Goal: Task Accomplishment & Management: Contribute content

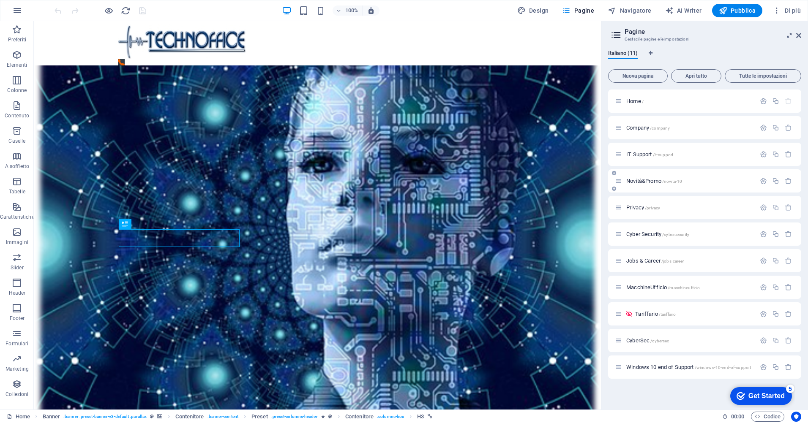
click at [651, 182] on span "Novità&Promo /novita-10" at bounding box center [654, 181] width 56 height 6
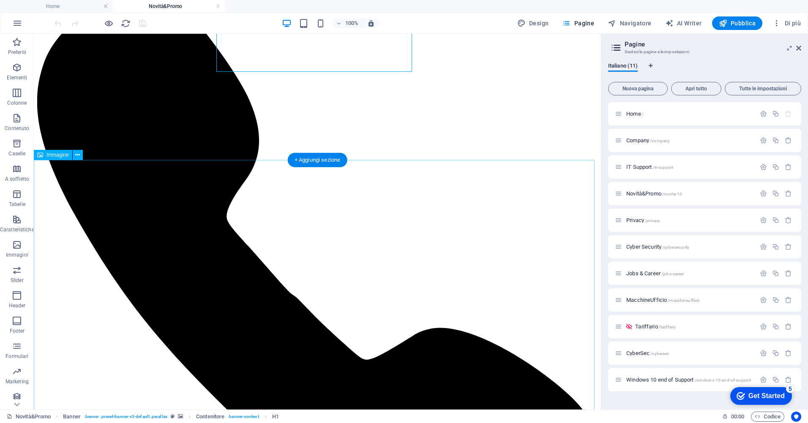
scroll to position [127, 0]
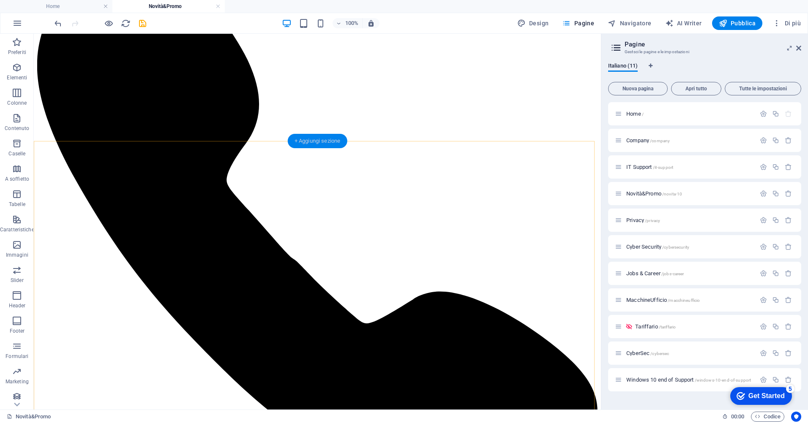
click at [319, 142] on div "+ Aggiungi sezione" at bounding box center [318, 141] width 60 height 14
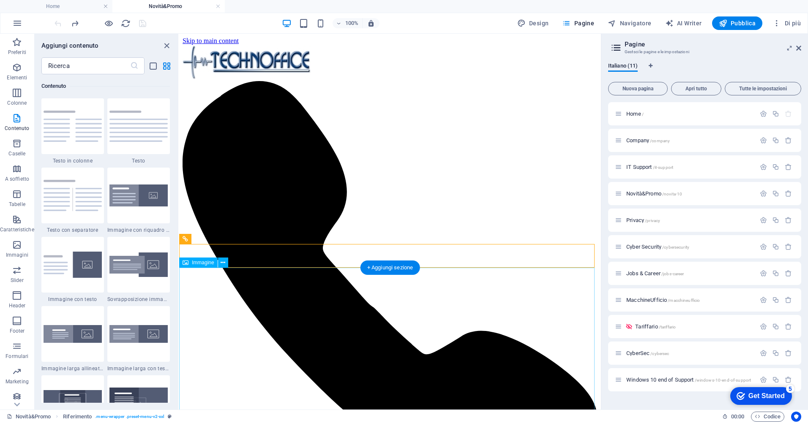
scroll to position [169, 0]
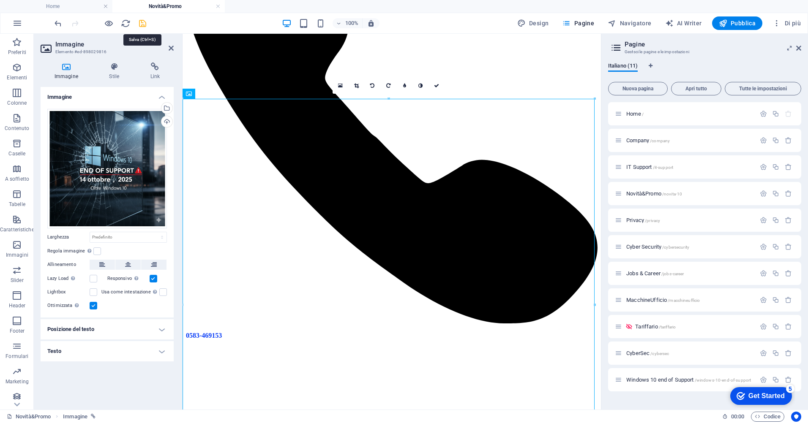
click at [141, 19] on icon "save" at bounding box center [143, 24] width 10 height 10
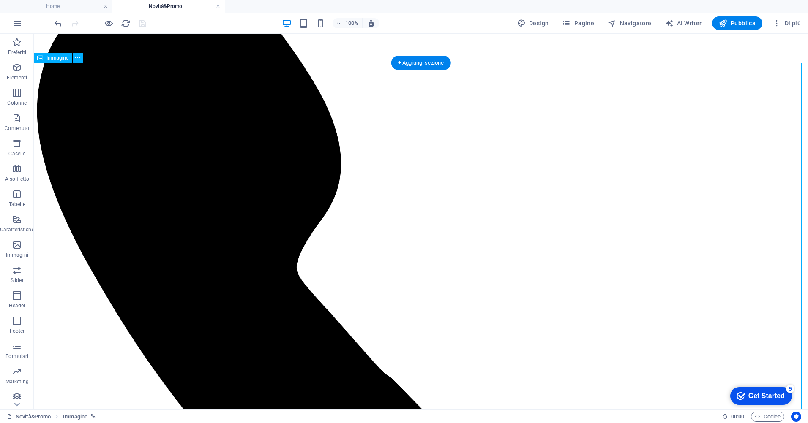
scroll to position [0, 0]
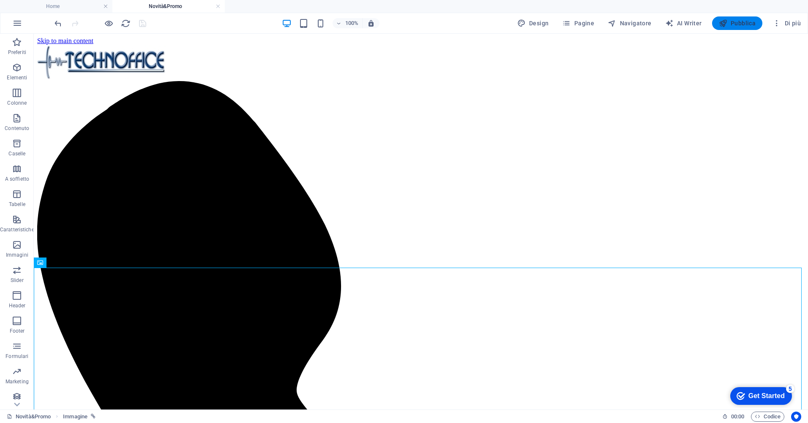
click at [735, 21] on span "Pubblica" at bounding box center [737, 23] width 37 height 8
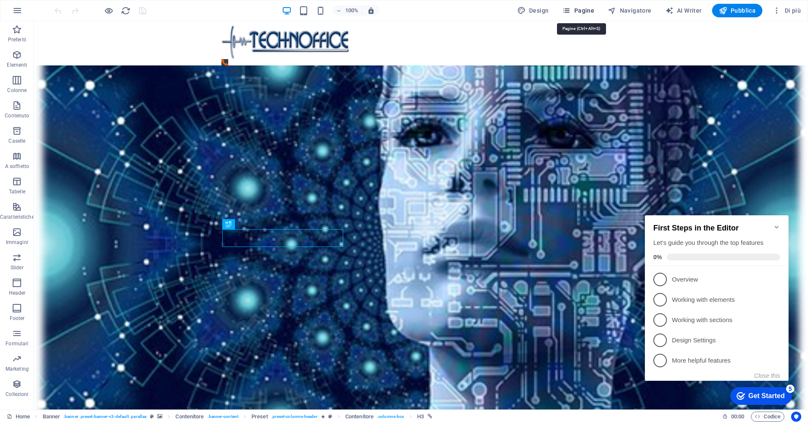
click at [585, 10] on span "Pagine" at bounding box center [578, 10] width 32 height 8
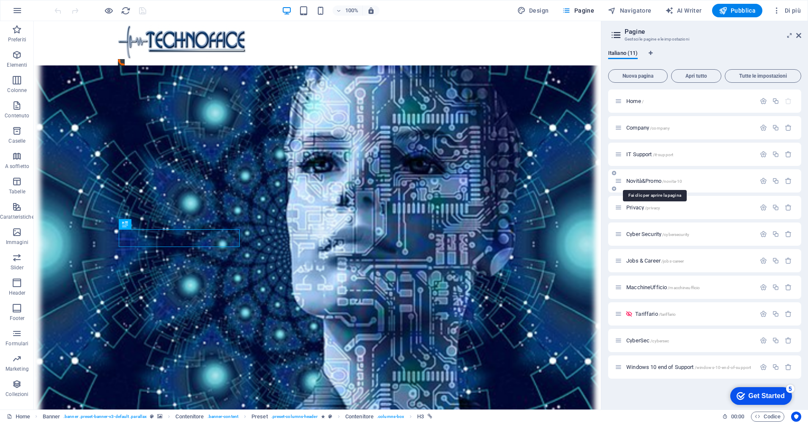
click at [660, 180] on span "Novità&Promo /novita-10" at bounding box center [654, 181] width 56 height 6
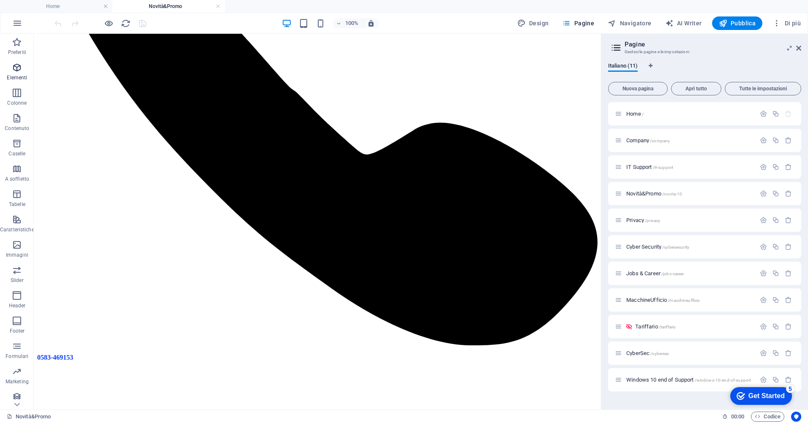
click at [14, 68] on icon "button" at bounding box center [17, 68] width 10 height 10
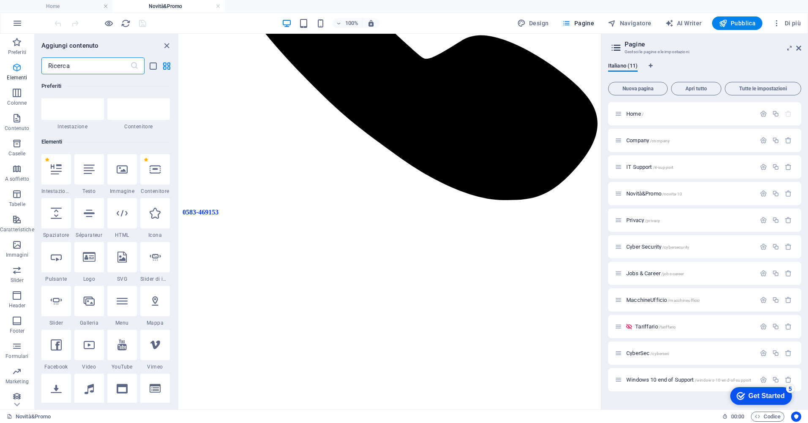
scroll to position [90, 0]
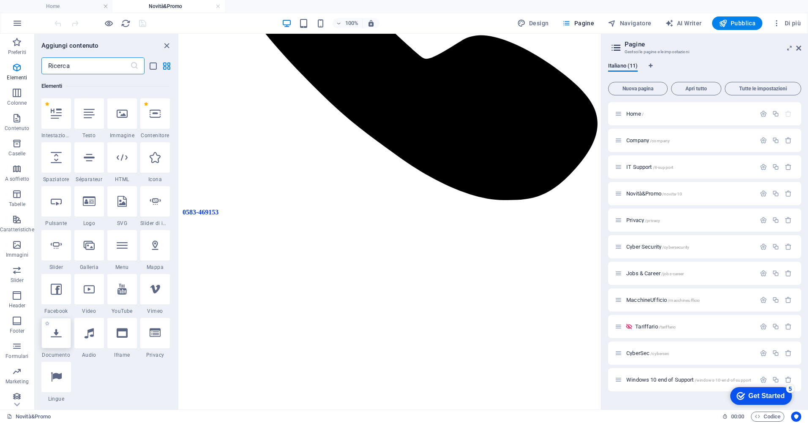
click at [56, 337] on icon at bounding box center [56, 333] width 11 height 11
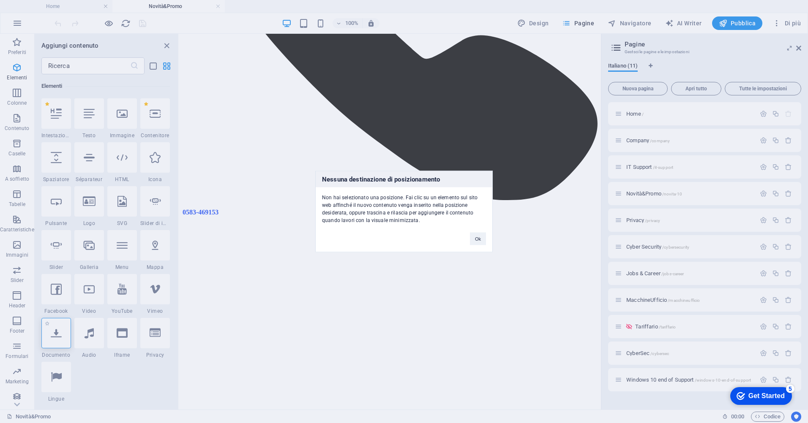
click at [56, 337] on div "Nessuna destinazione di posizionamento Non hai selezionato una posizione. Fai c…" at bounding box center [404, 211] width 808 height 423
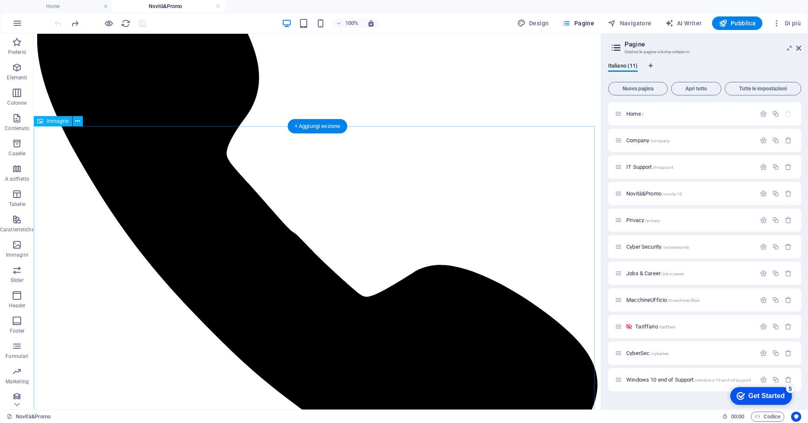
scroll to position [169, 0]
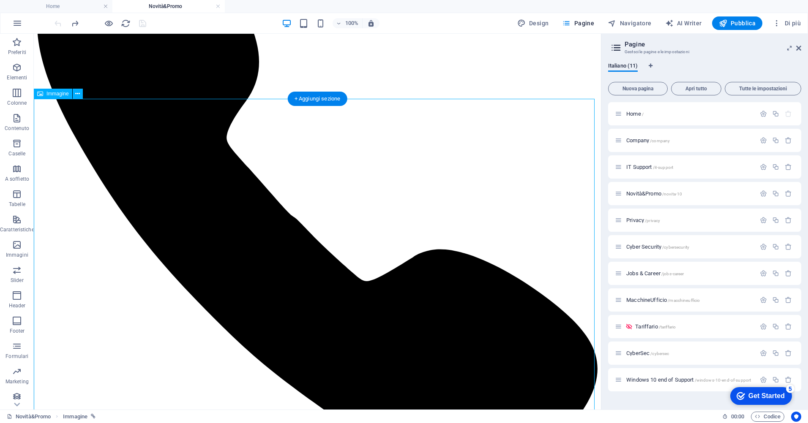
select select "10"
select select
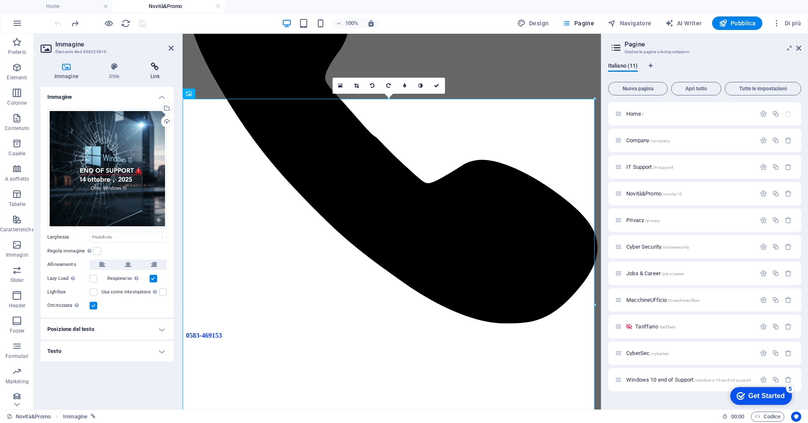
click at [153, 64] on icon at bounding box center [154, 67] width 37 height 8
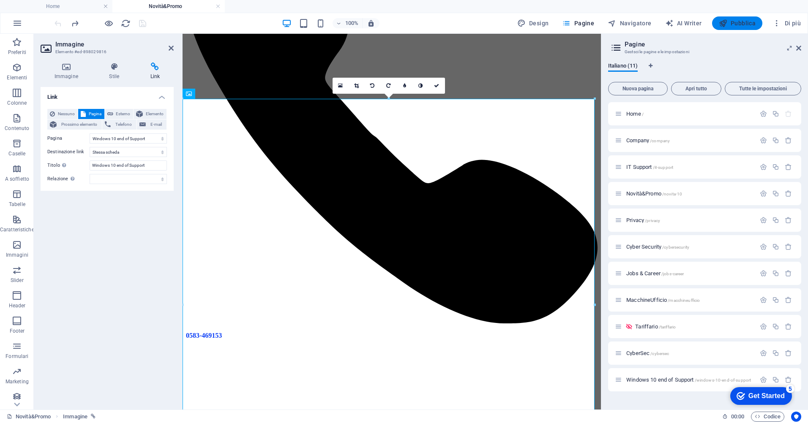
click at [740, 22] on span "Pubblica" at bounding box center [737, 23] width 37 height 8
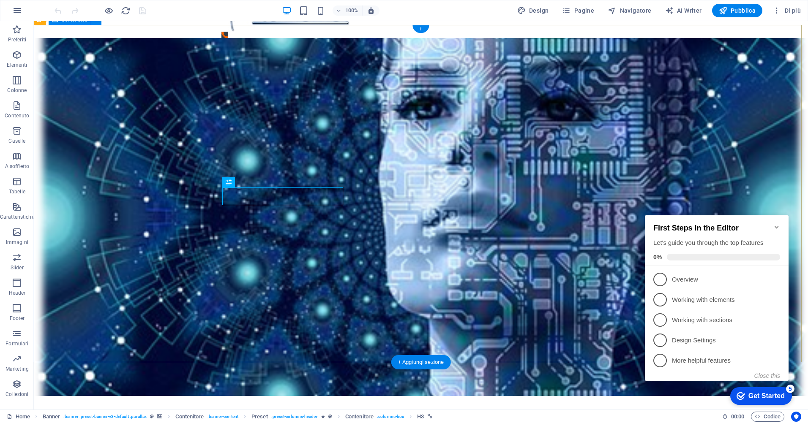
scroll to position [42, 0]
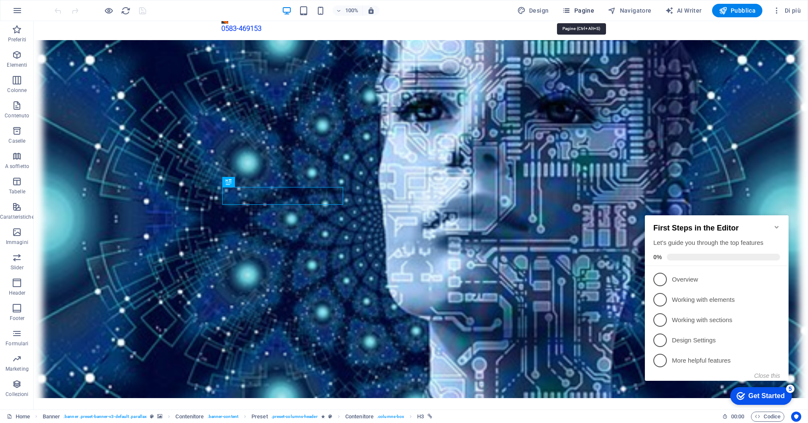
click at [587, 6] on button "Pagine" at bounding box center [577, 11] width 39 height 14
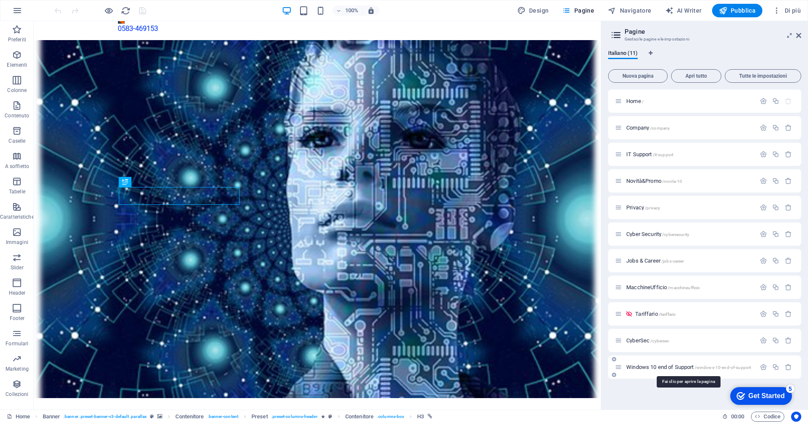
click at [665, 365] on span "Windows 10 end of Support /windows-10-end-of-support" at bounding box center [688, 367] width 125 height 6
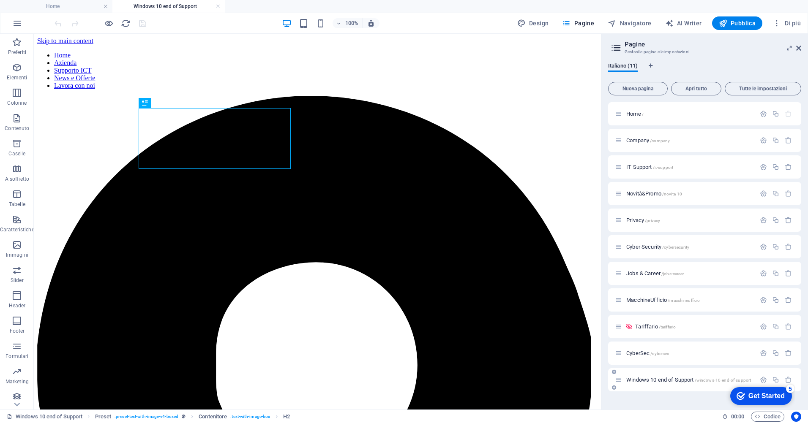
scroll to position [0, 0]
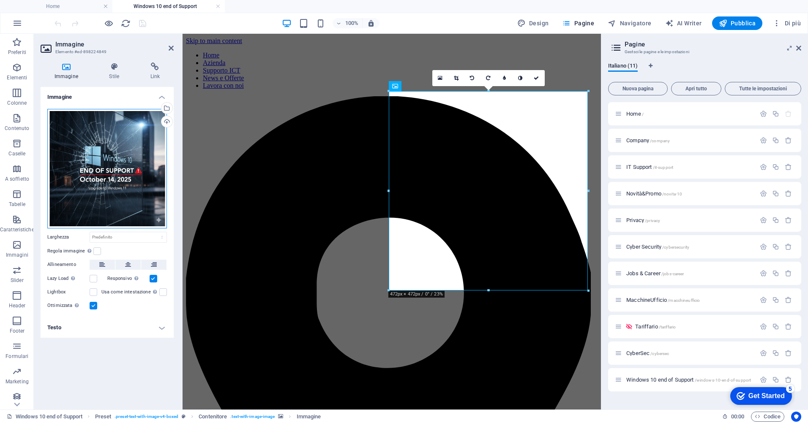
click at [100, 172] on div "Trascina qui i file, fai clic per sceglierli o selezionali da File o dalle nost…" at bounding box center [107, 169] width 120 height 120
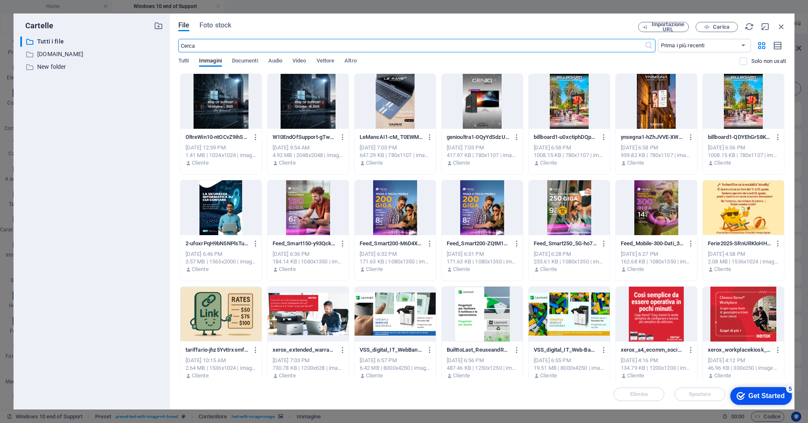
click at [241, 120] on div at bounding box center [220, 101] width 81 height 55
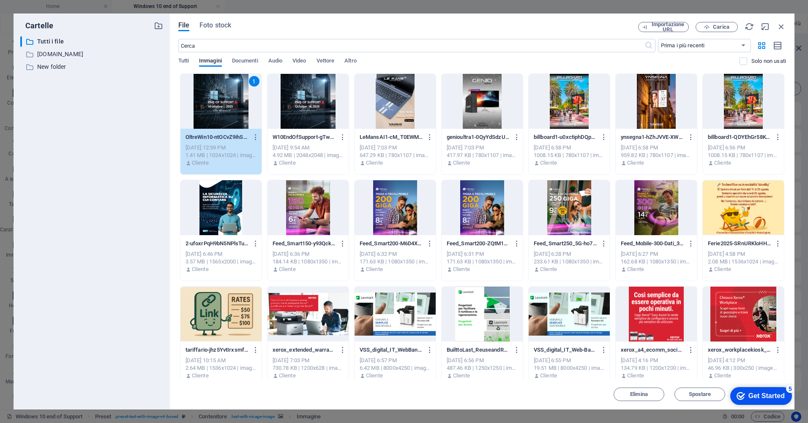
click at [241, 120] on div "1" at bounding box center [220, 101] width 81 height 55
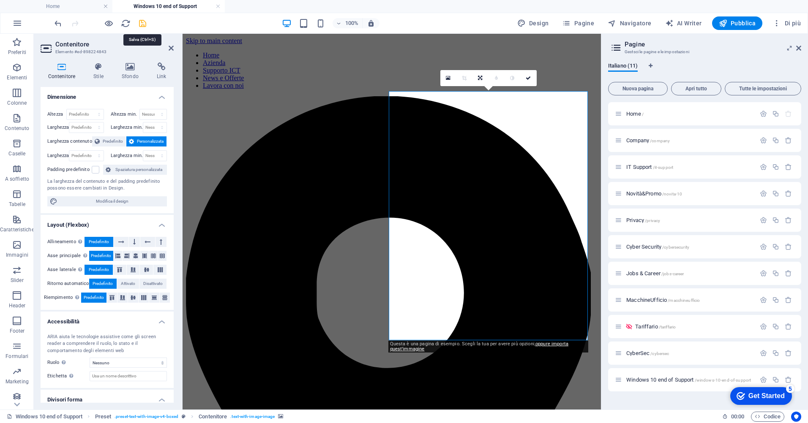
click at [142, 22] on icon "save" at bounding box center [143, 24] width 10 height 10
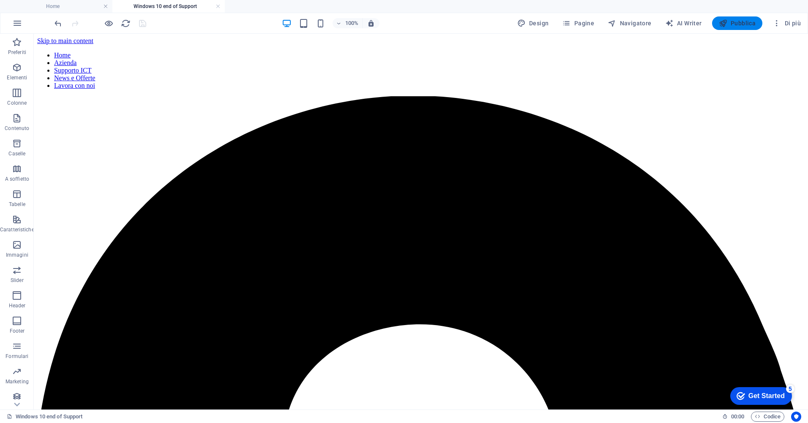
click at [745, 23] on span "Pubblica" at bounding box center [737, 23] width 37 height 8
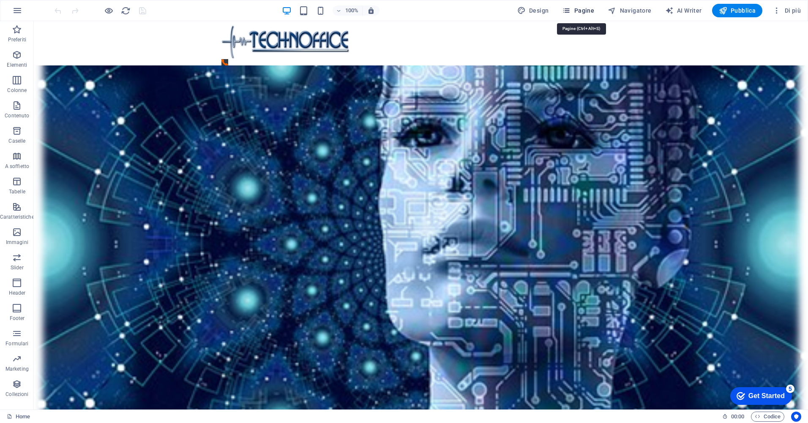
click at [588, 4] on button "Pagine" at bounding box center [577, 11] width 39 height 14
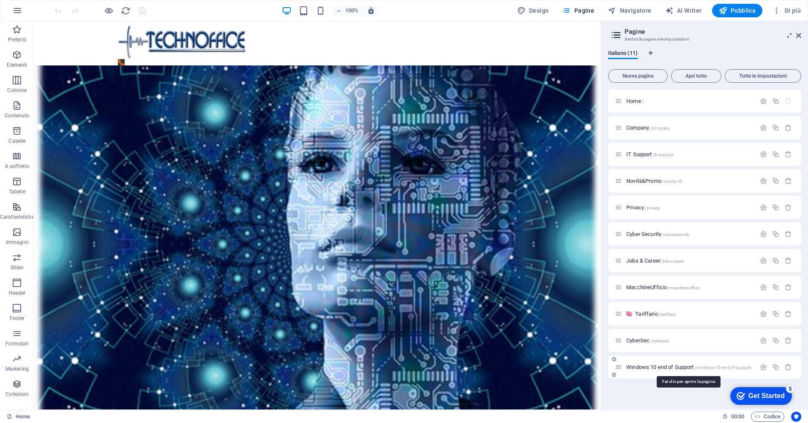
click at [662, 367] on span "Windows 10 end of Support /windows-10-end-of-support" at bounding box center [688, 367] width 125 height 6
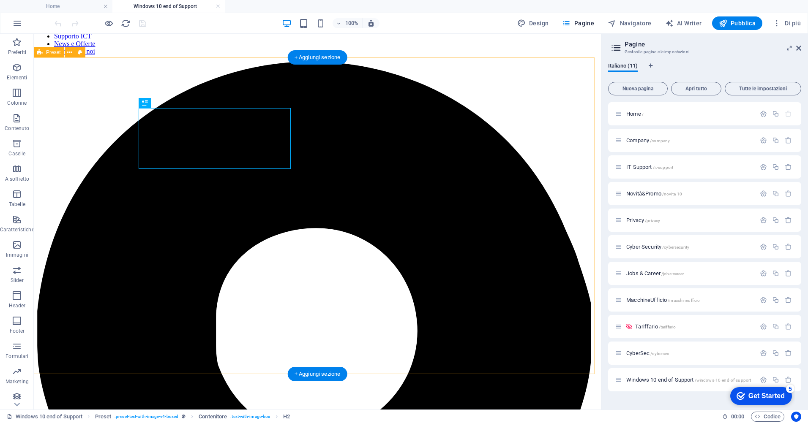
scroll to position [63, 0]
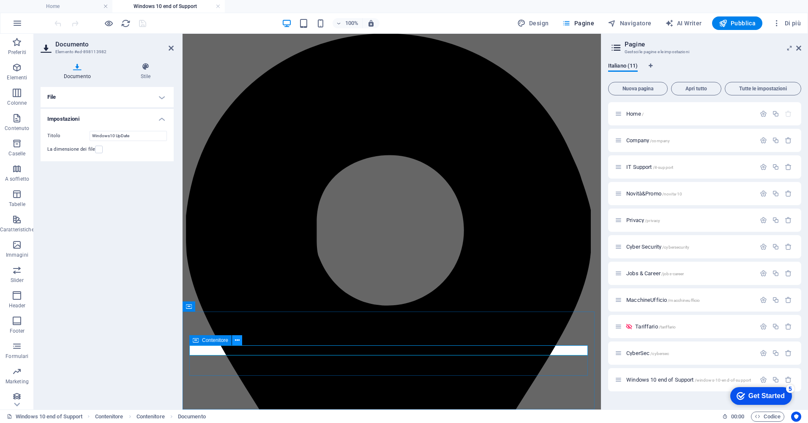
click at [238, 340] on icon at bounding box center [237, 340] width 5 height 9
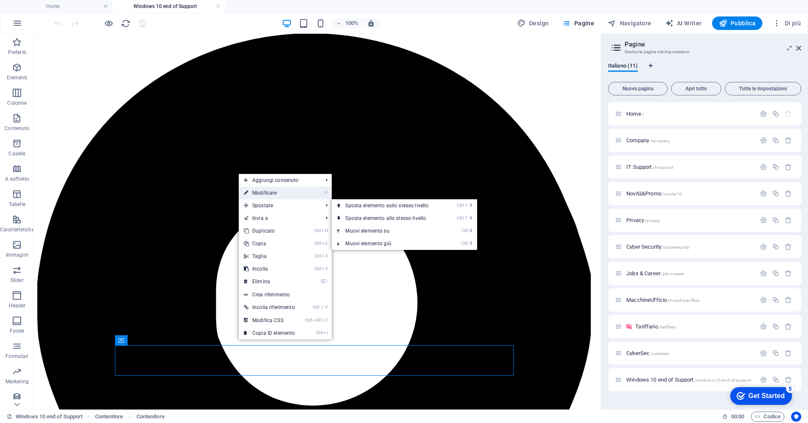
click at [285, 195] on link "⏎ Modificare" at bounding box center [269, 193] width 61 height 13
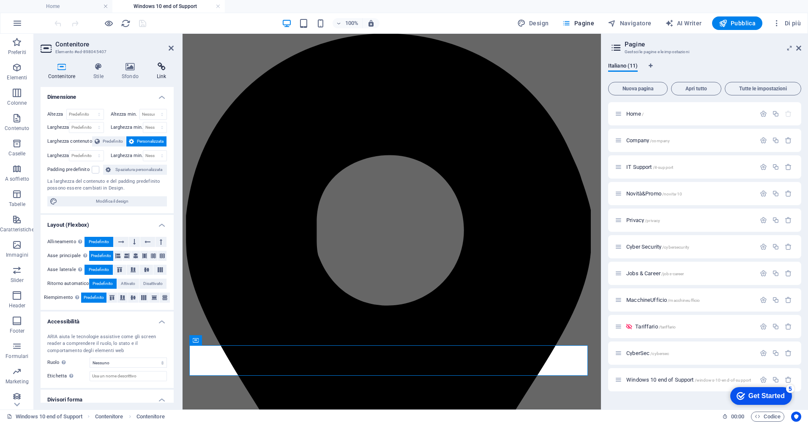
click at [158, 65] on icon at bounding box center [161, 67] width 25 height 8
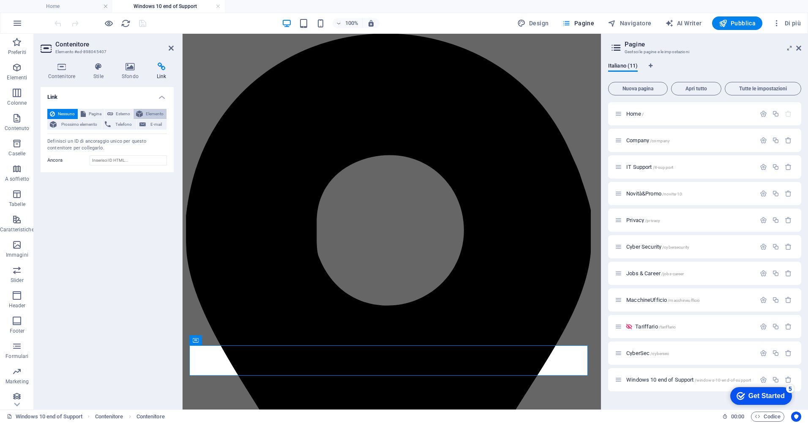
click at [149, 112] on span "Elemento" at bounding box center [154, 114] width 19 height 10
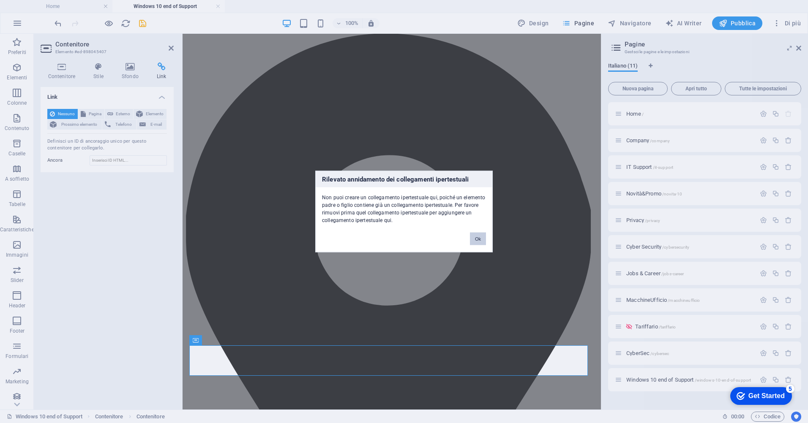
click at [482, 239] on button "Ok" at bounding box center [478, 239] width 16 height 13
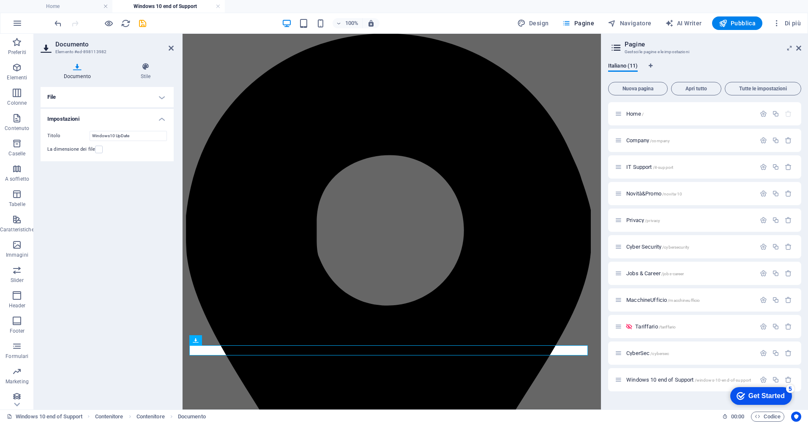
click at [162, 98] on h4 "File" at bounding box center [107, 97] width 133 height 20
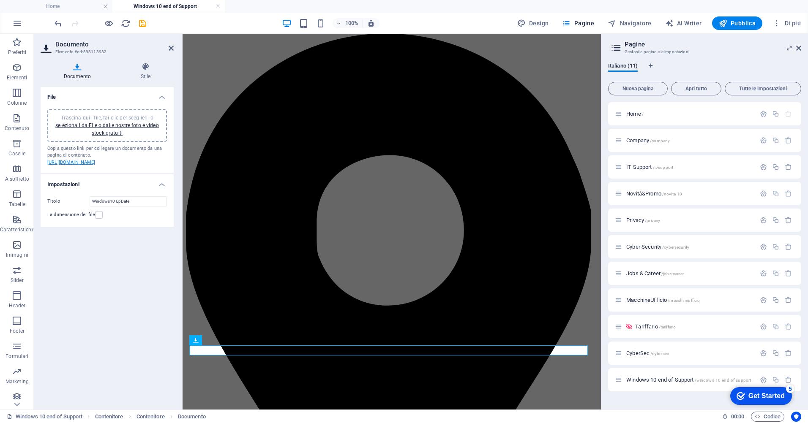
click at [95, 165] on link "[URL][DOMAIN_NAME]" at bounding box center [71, 162] width 48 height 5
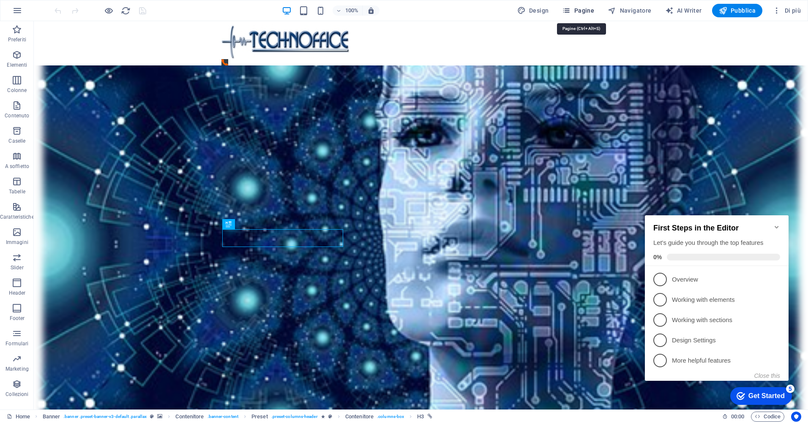
click at [588, 8] on span "Pagine" at bounding box center [578, 10] width 32 height 8
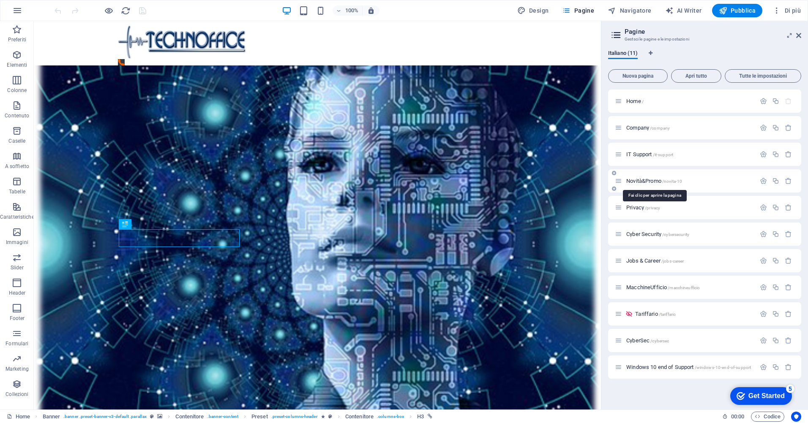
click at [668, 179] on span "/novita-10" at bounding box center [672, 181] width 20 height 5
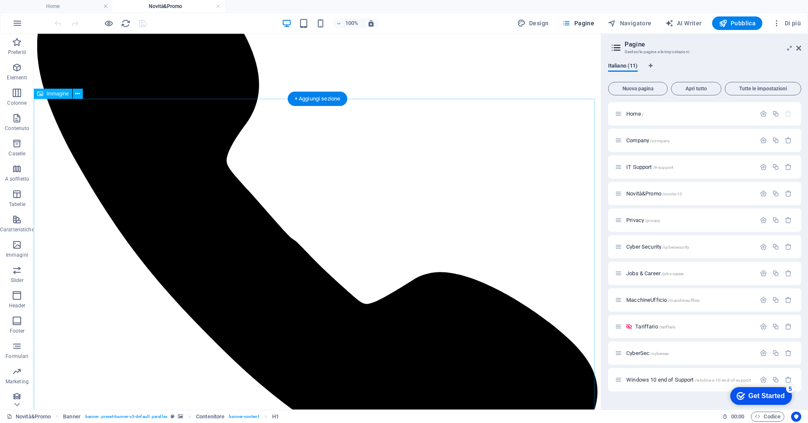
scroll to position [169, 0]
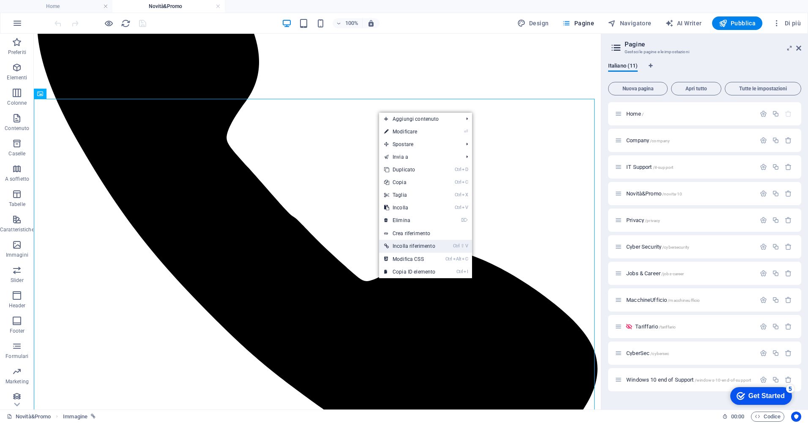
click at [414, 247] on link "Ctrl ⇧ V Incolla riferimento" at bounding box center [409, 246] width 61 height 13
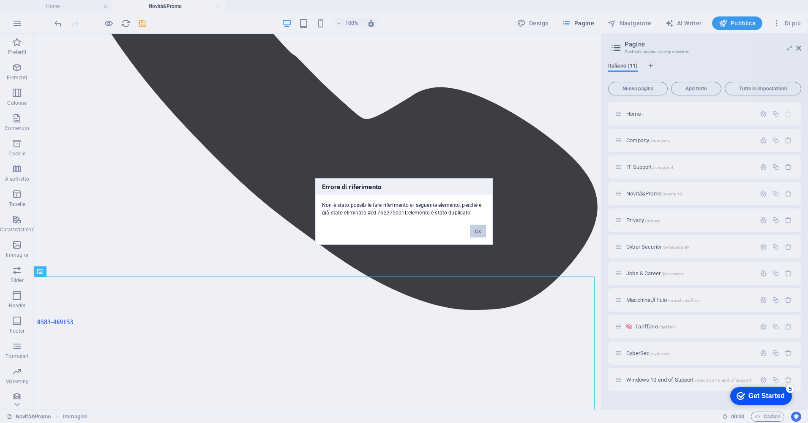
scroll to position [754, 0]
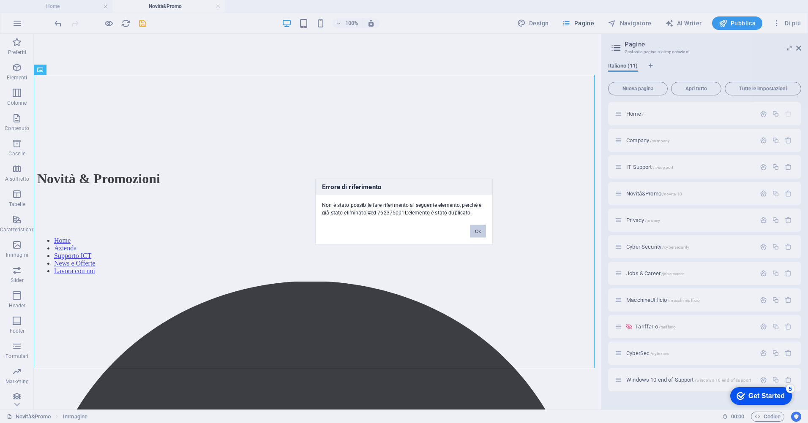
click at [483, 235] on button "Ok" at bounding box center [478, 231] width 16 height 13
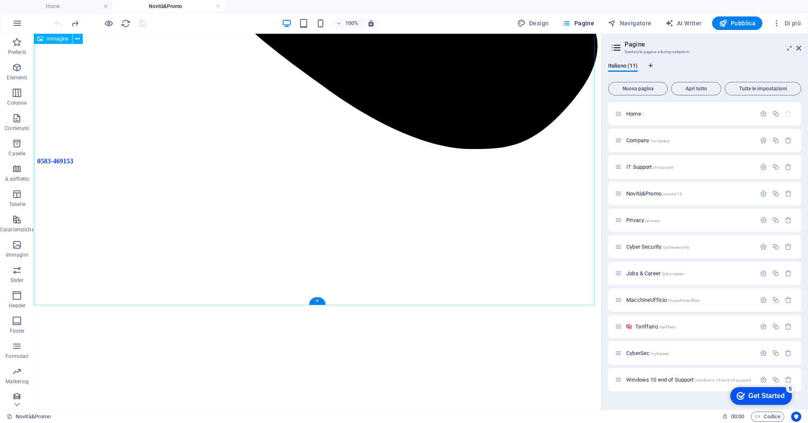
scroll to position [416, 0]
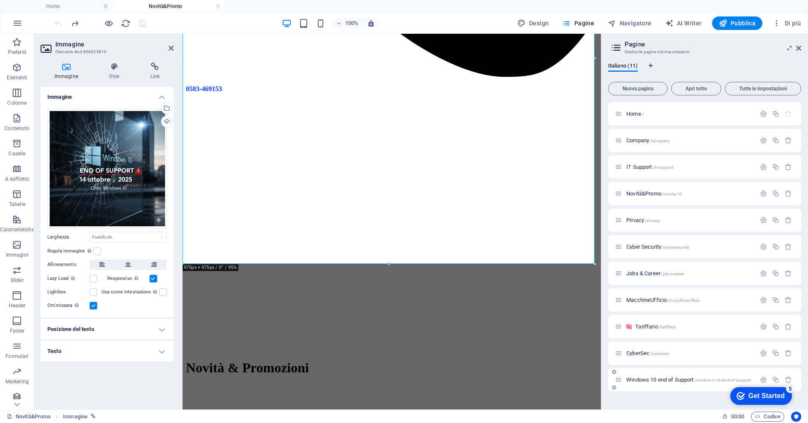
click at [661, 379] on span "Windows 10 end of Support /windows-10-end-of-support" at bounding box center [688, 380] width 125 height 6
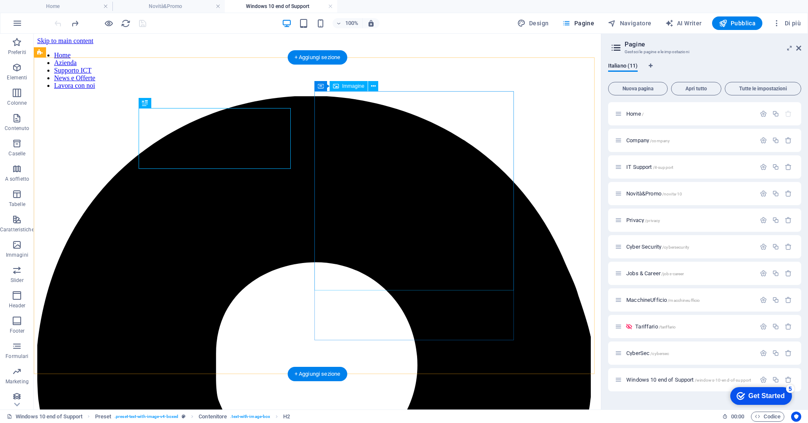
scroll to position [63, 0]
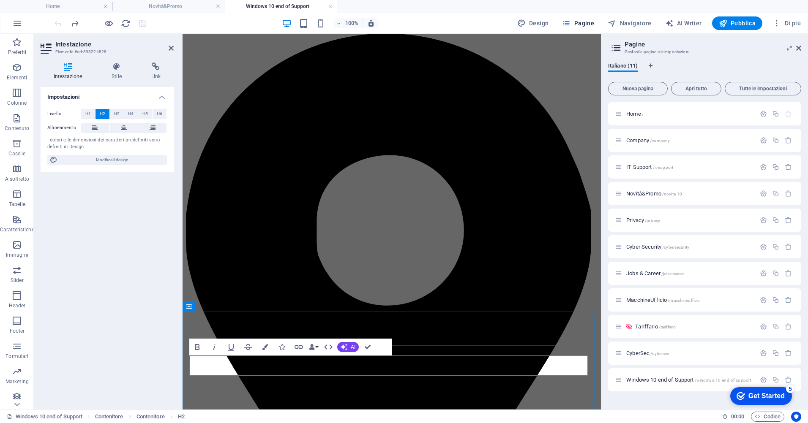
click at [161, 72] on h4 "Link" at bounding box center [155, 72] width 35 height 18
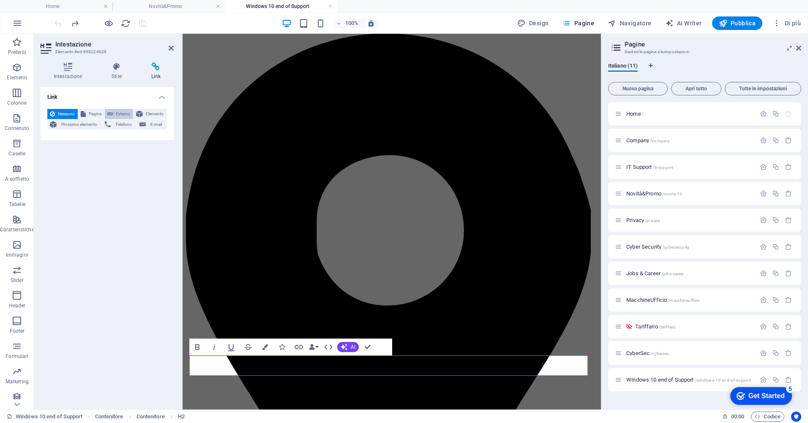
click at [120, 114] on span "Esterno" at bounding box center [123, 114] width 15 height 10
select select "blank"
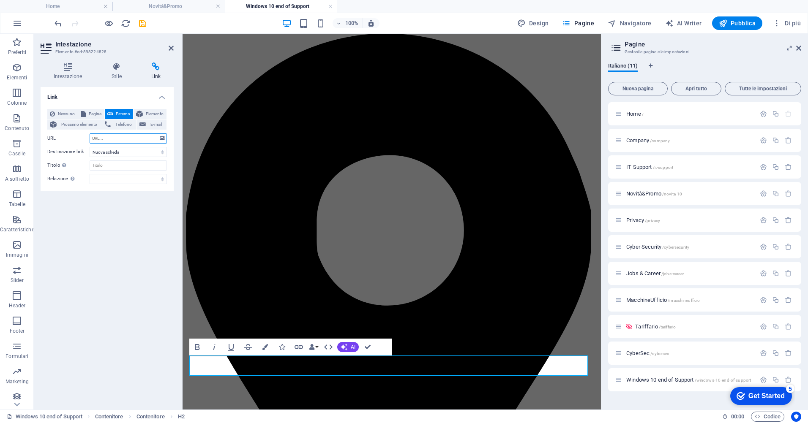
paste input "[URL][DOMAIN_NAME]"
type input "[URL][DOMAIN_NAME]"
click at [138, 22] on icon "save" at bounding box center [143, 24] width 10 height 10
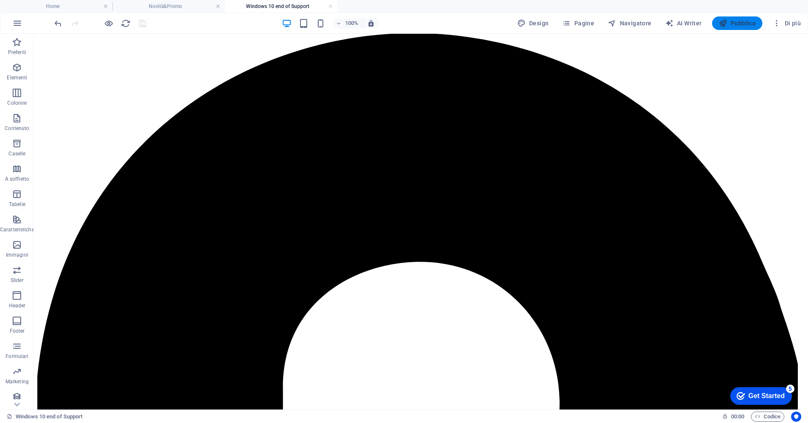
click at [749, 25] on span "Pubblica" at bounding box center [737, 23] width 37 height 8
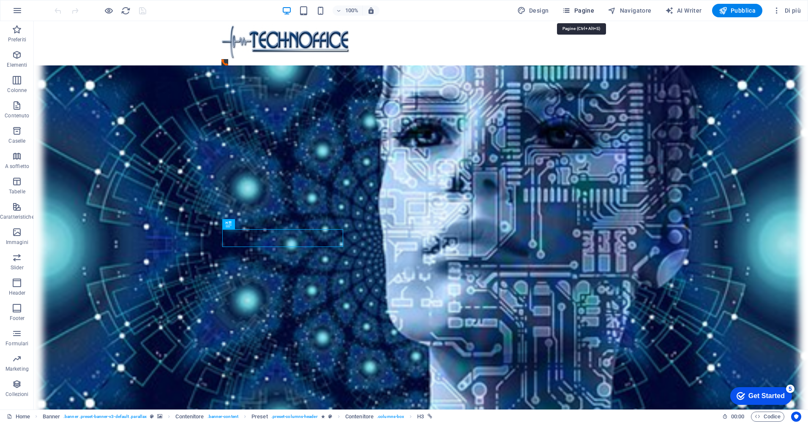
click at [580, 5] on button "Pagine" at bounding box center [577, 11] width 39 height 14
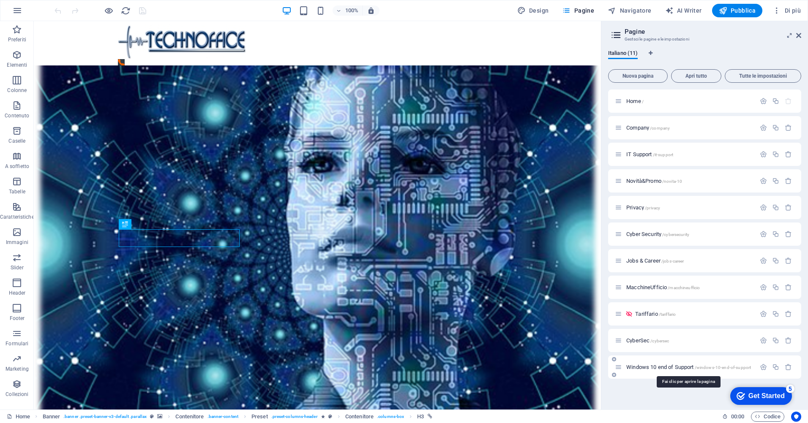
click at [676, 369] on span "Windows 10 end of Support /windows-10-end-of-support" at bounding box center [688, 367] width 125 height 6
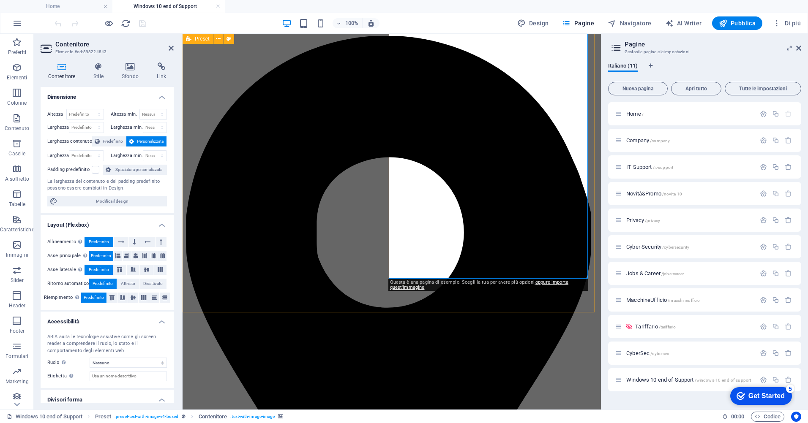
scroll to position [63, 0]
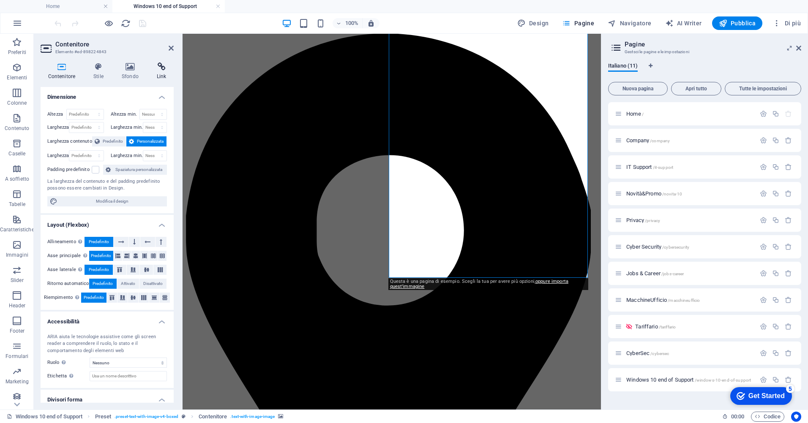
click at [163, 65] on icon at bounding box center [161, 67] width 25 height 8
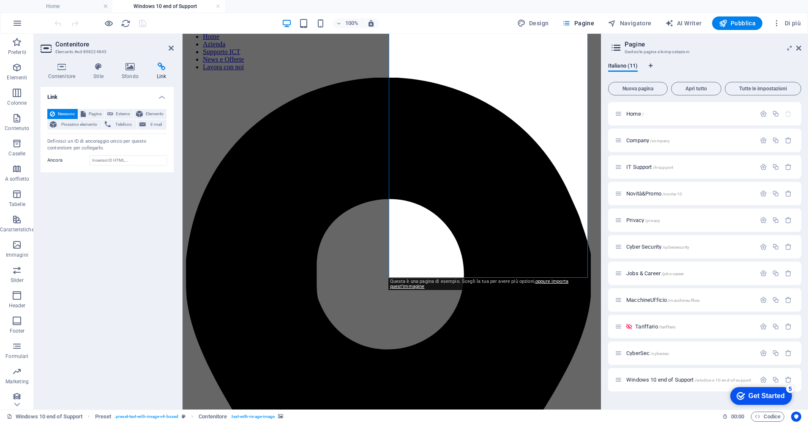
scroll to position [0, 0]
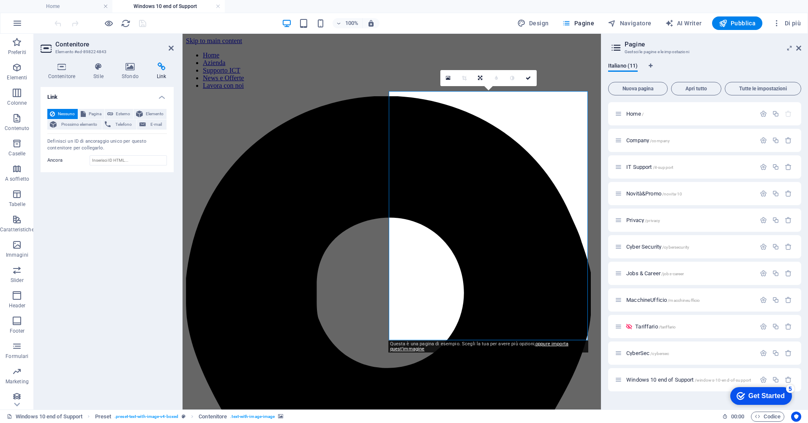
click at [157, 62] on div "Contenitore Stile Sfondo Link Dimensione Altezza Predefinito px rem % vh vw Alt…" at bounding box center [107, 233] width 147 height 354
click at [160, 66] on icon at bounding box center [161, 67] width 25 height 8
click at [163, 67] on icon at bounding box center [161, 67] width 25 height 8
click at [123, 115] on span "Esterno" at bounding box center [123, 114] width 15 height 10
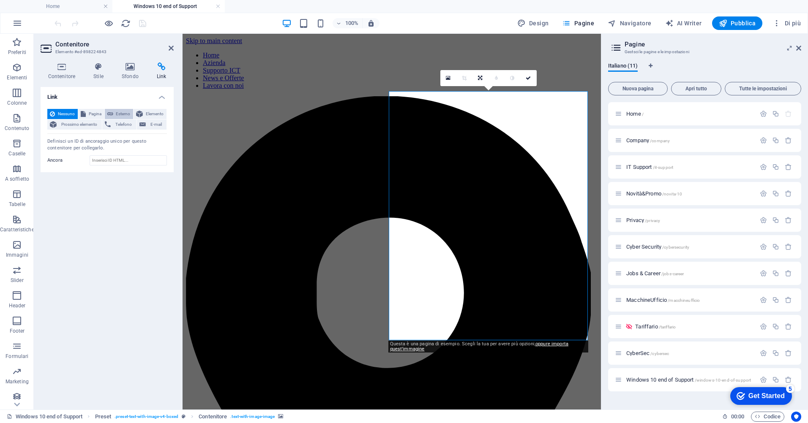
select select "blank"
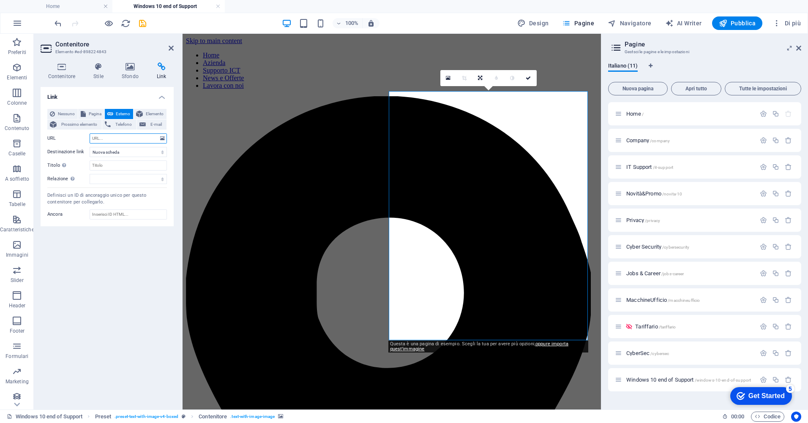
paste input "[URL][DOMAIN_NAME]"
type input "[URL][DOMAIN_NAME]"
click at [140, 23] on icon "save" at bounding box center [143, 24] width 10 height 10
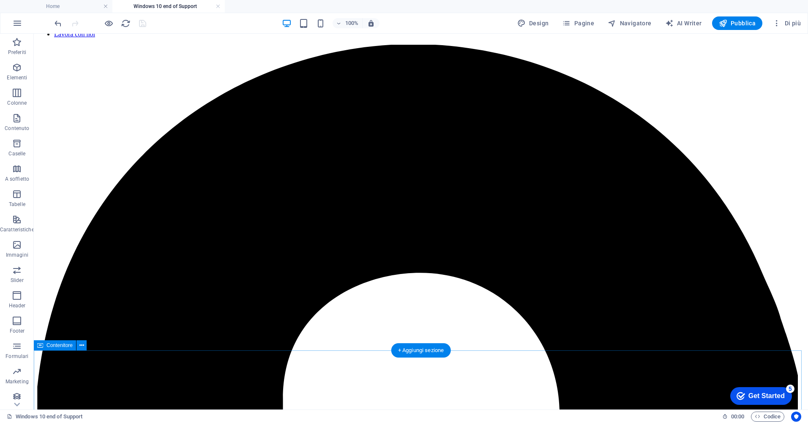
scroll to position [63, 0]
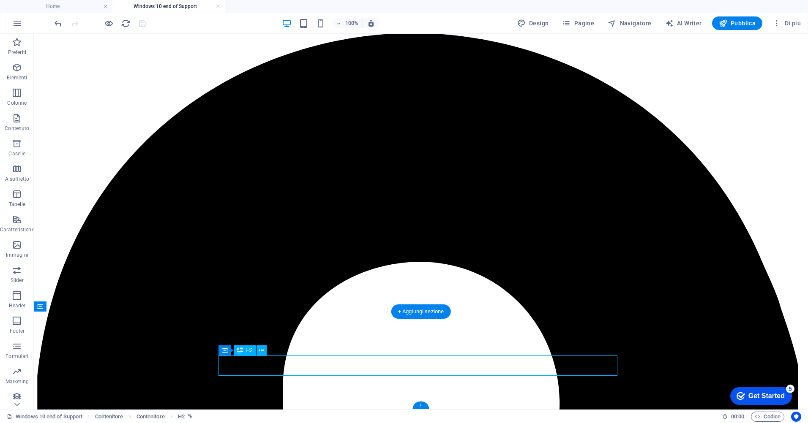
drag, startPoint x: 226, startPoint y: 367, endPoint x: 77, endPoint y: 366, distance: 148.7
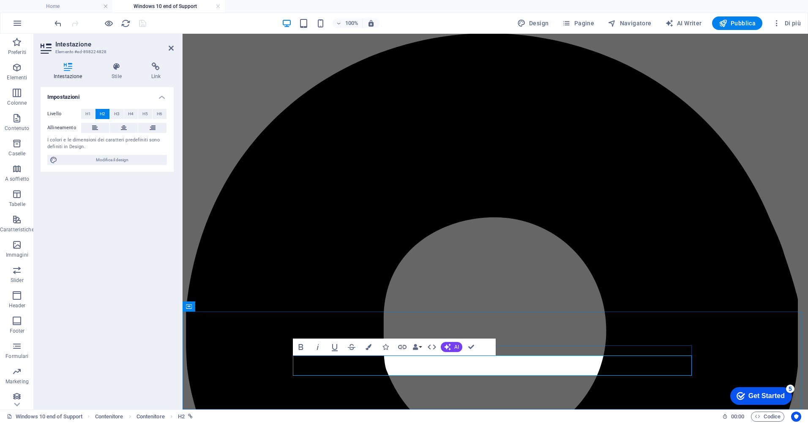
click at [388, 346] on icon "button" at bounding box center [385, 347] width 6 height 6
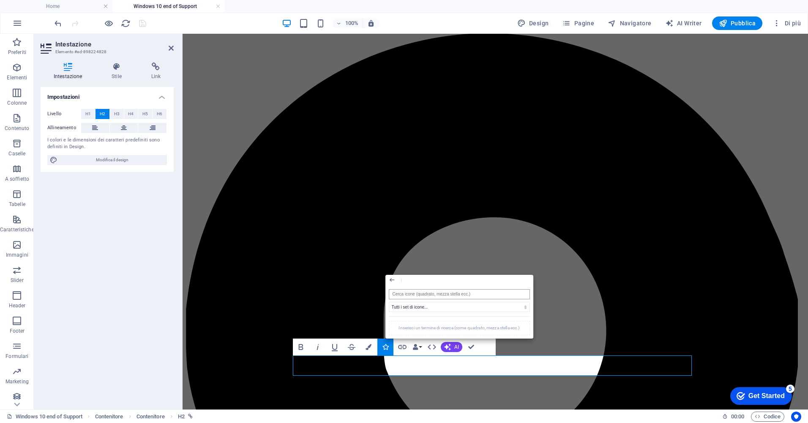
click at [420, 293] on input "search" at bounding box center [459, 294] width 141 height 10
type input "a"
